Goal: Book appointment/travel/reservation

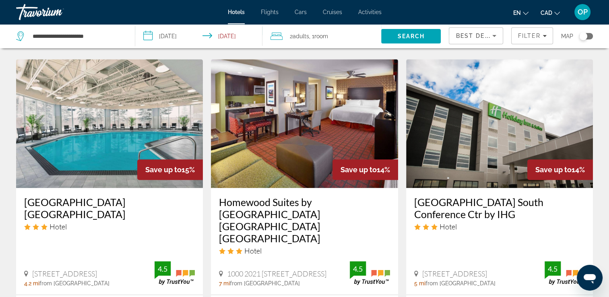
scroll to position [684, 0]
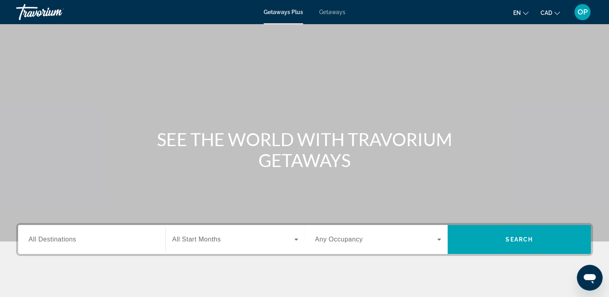
click at [328, 12] on span "Getaways" at bounding box center [332, 12] width 26 height 6
click at [58, 240] on span "All Destinations" at bounding box center [53, 239] width 48 height 7
click at [58, 240] on input "Destination All Destinations" at bounding box center [92, 240] width 126 height 10
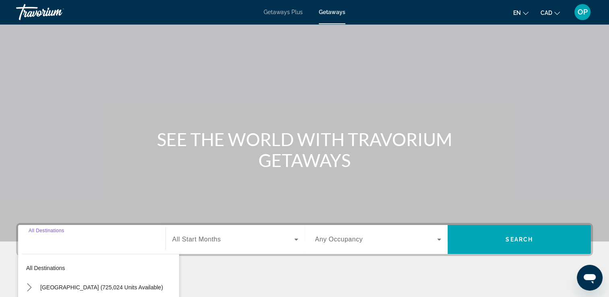
scroll to position [138, 0]
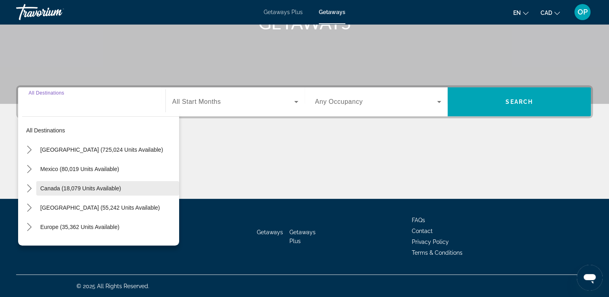
click at [55, 191] on span "Canada (18,079 units available)" at bounding box center [80, 188] width 81 height 6
type input "**********"
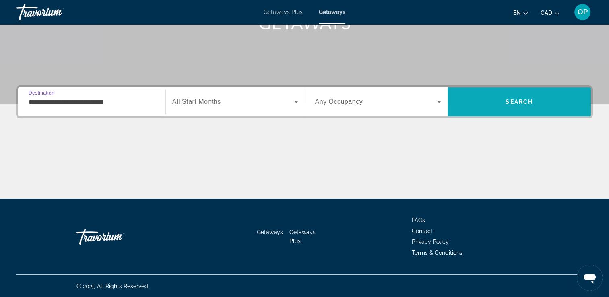
click at [527, 101] on span "Search" at bounding box center [519, 102] width 27 height 6
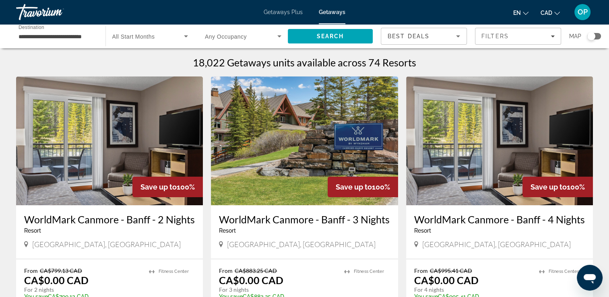
scroll to position [40, 0]
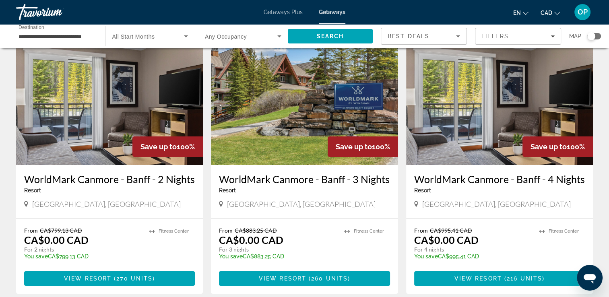
click at [87, 123] on img "Main content" at bounding box center [109, 100] width 187 height 129
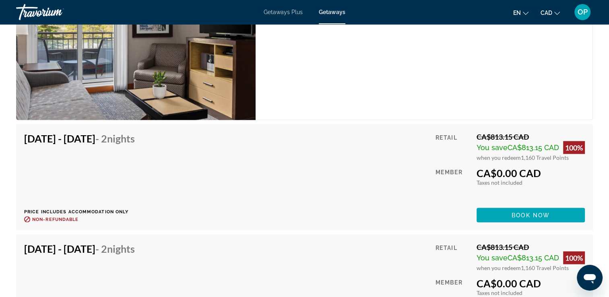
scroll to position [1489, 0]
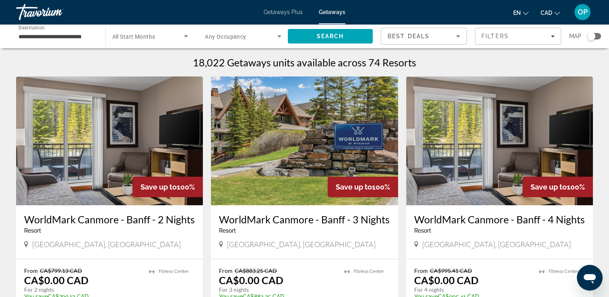
scroll to position [40, 0]
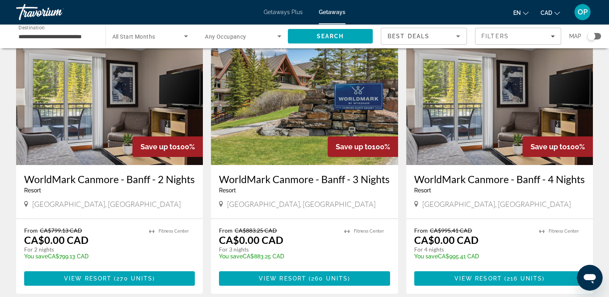
click at [288, 126] on img "Main content" at bounding box center [304, 100] width 187 height 129
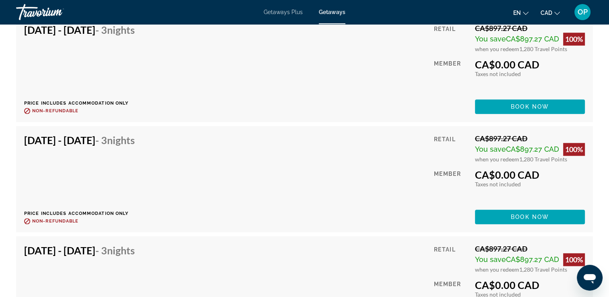
scroll to position [3894, 0]
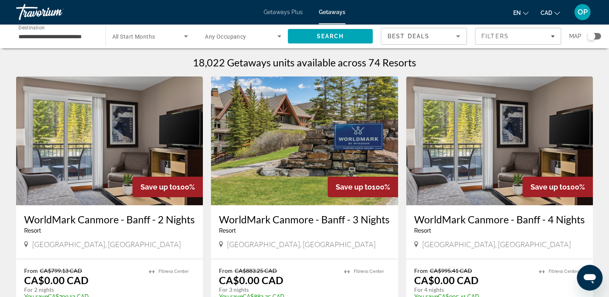
scroll to position [40, 0]
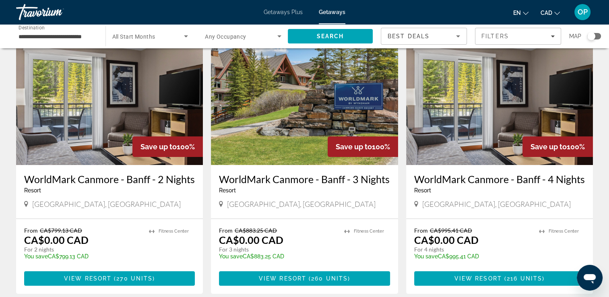
click at [477, 114] on img "Main content" at bounding box center [499, 100] width 187 height 129
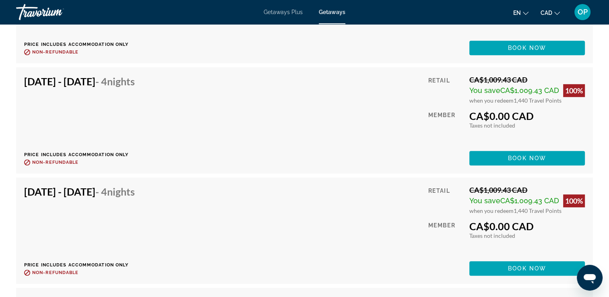
scroll to position [3583, 0]
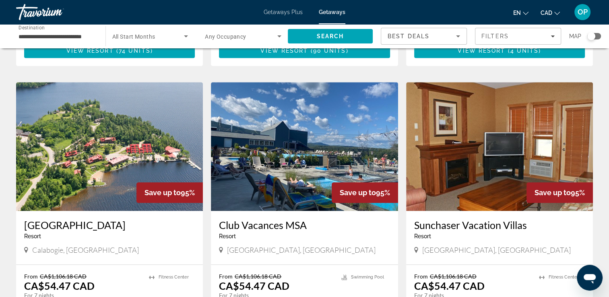
scroll to position [886, 0]
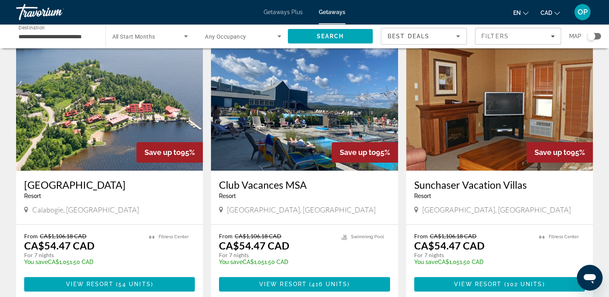
click at [492, 107] on img "Main content" at bounding box center [499, 106] width 187 height 129
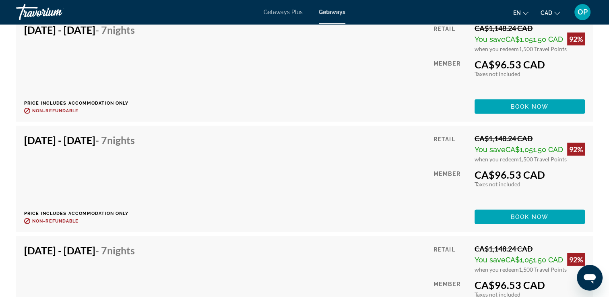
scroll to position [2125, 0]
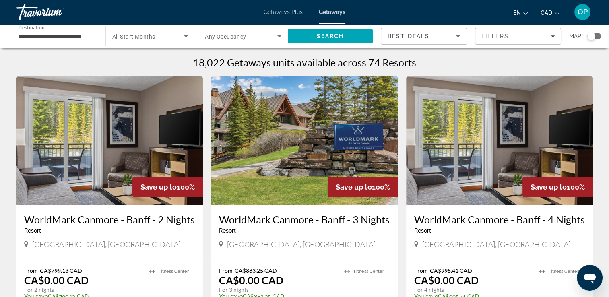
click at [278, 12] on span "Getaways Plus" at bounding box center [283, 12] width 39 height 6
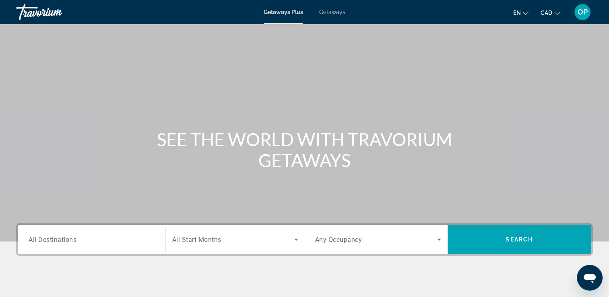
click at [82, 242] on input "Destination All Destinations" at bounding box center [92, 240] width 126 height 10
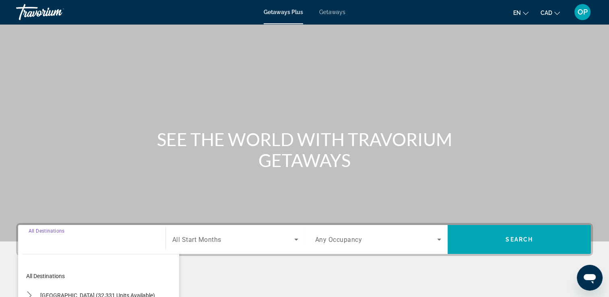
scroll to position [138, 0]
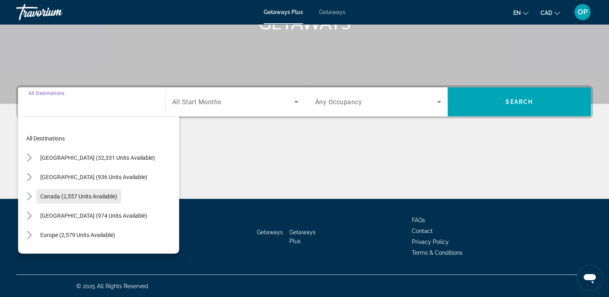
click at [72, 192] on span "Select destination: Canada (2,557 units available)" at bounding box center [78, 196] width 85 height 19
type input "**********"
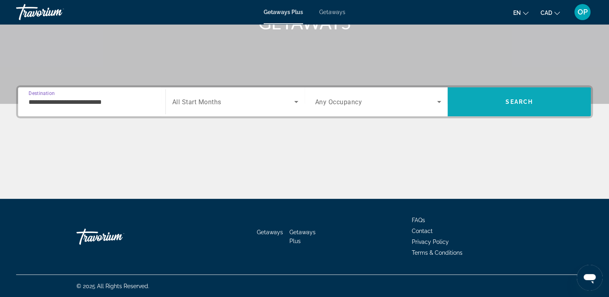
click at [490, 103] on span "Search" at bounding box center [519, 101] width 143 height 19
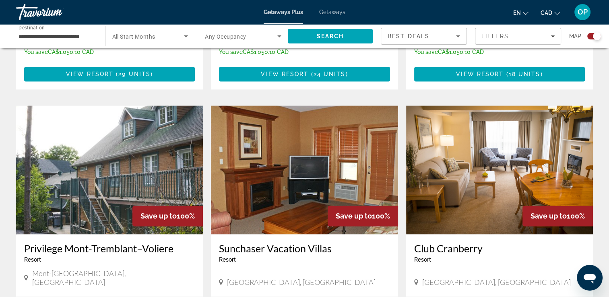
scroll to position [1127, 0]
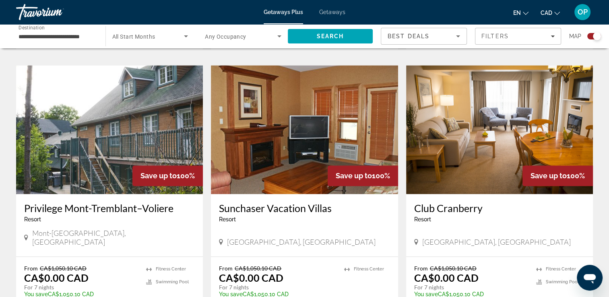
click at [298, 128] on img "Main content" at bounding box center [304, 129] width 187 height 129
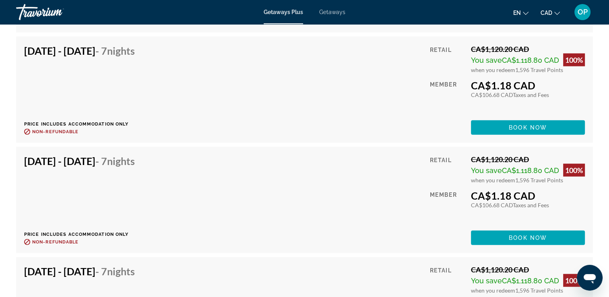
scroll to position [1795, 0]
